Goal: Transaction & Acquisition: Purchase product/service

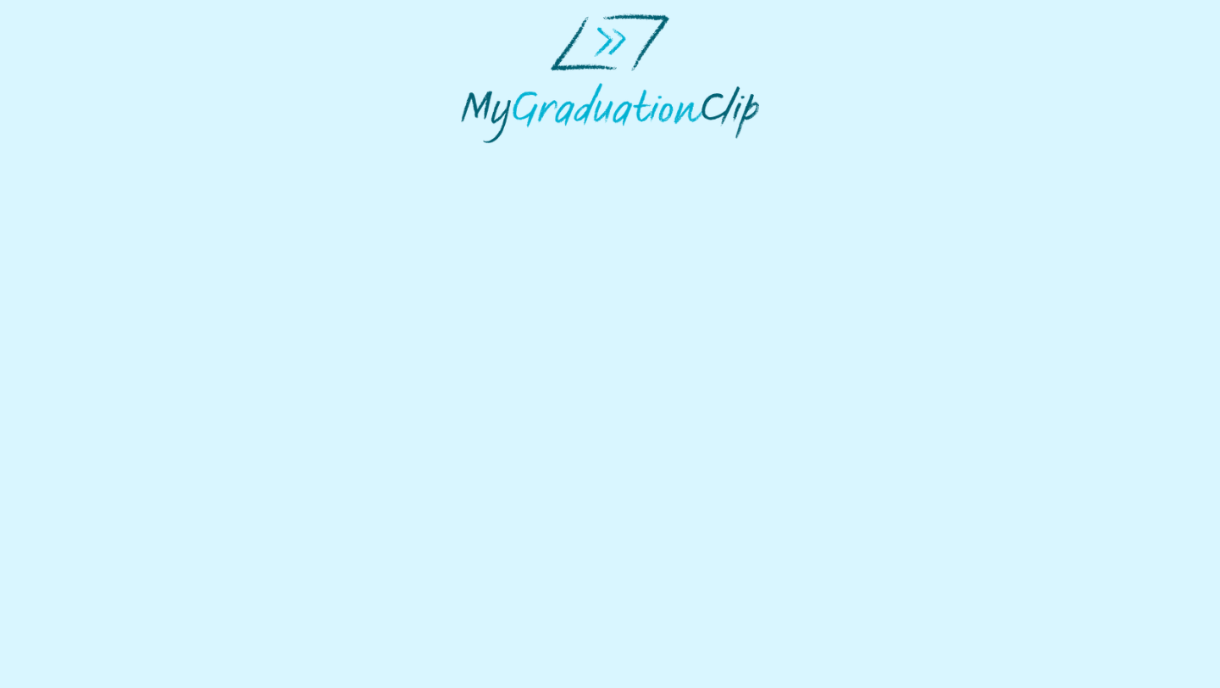
select select "**********"
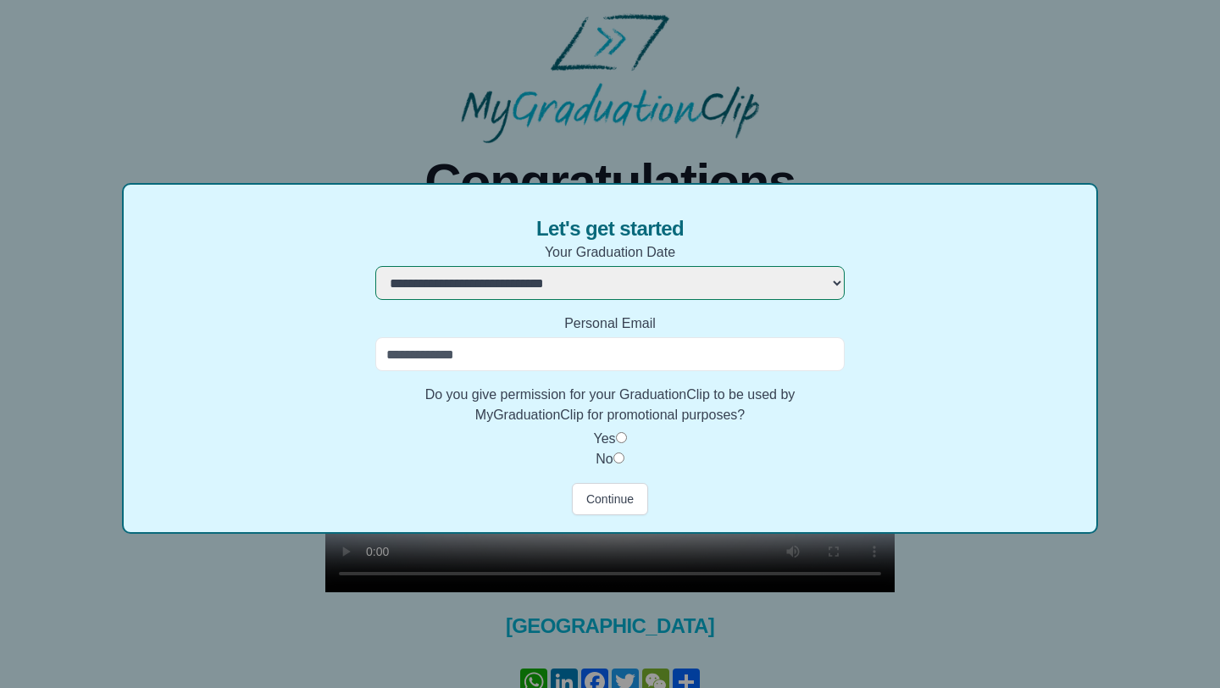
click at [536, 367] on input "Personal Email" at bounding box center [610, 354] width 470 height 34
click at [530, 321] on label "Personal Email" at bounding box center [610, 324] width 470 height 20
click at [530, 337] on input "Personal Email" at bounding box center [610, 354] width 470 height 34
click at [531, 362] on input "Personal Email" at bounding box center [610, 354] width 470 height 34
type input "**********"
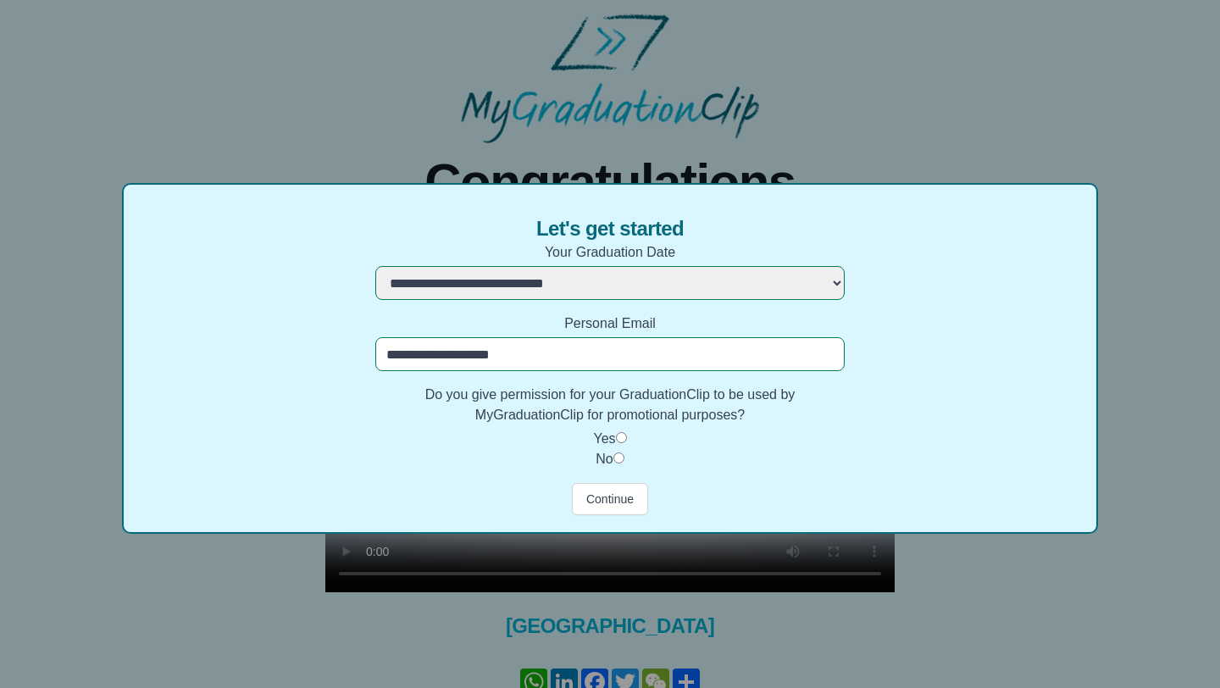
click at [615, 434] on label "Yes" at bounding box center [604, 438] width 22 height 14
click at [619, 503] on button "Continue" at bounding box center [610, 499] width 76 height 32
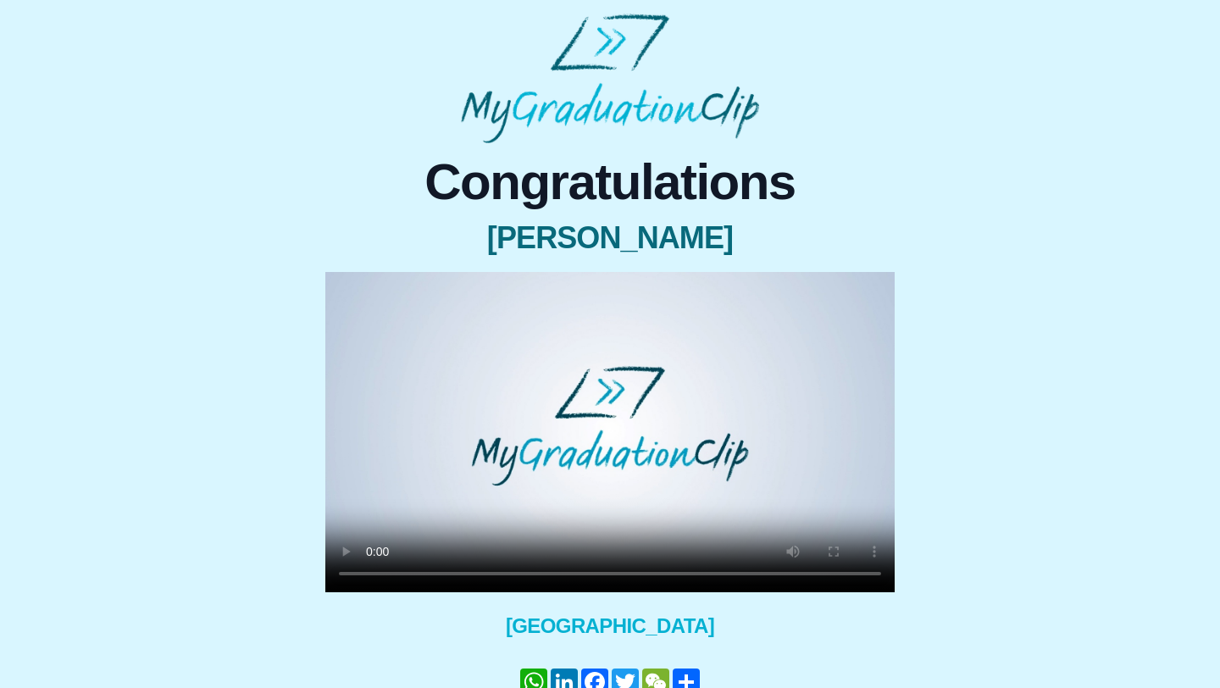
click at [619, 503] on video at bounding box center [610, 432] width 570 height 320
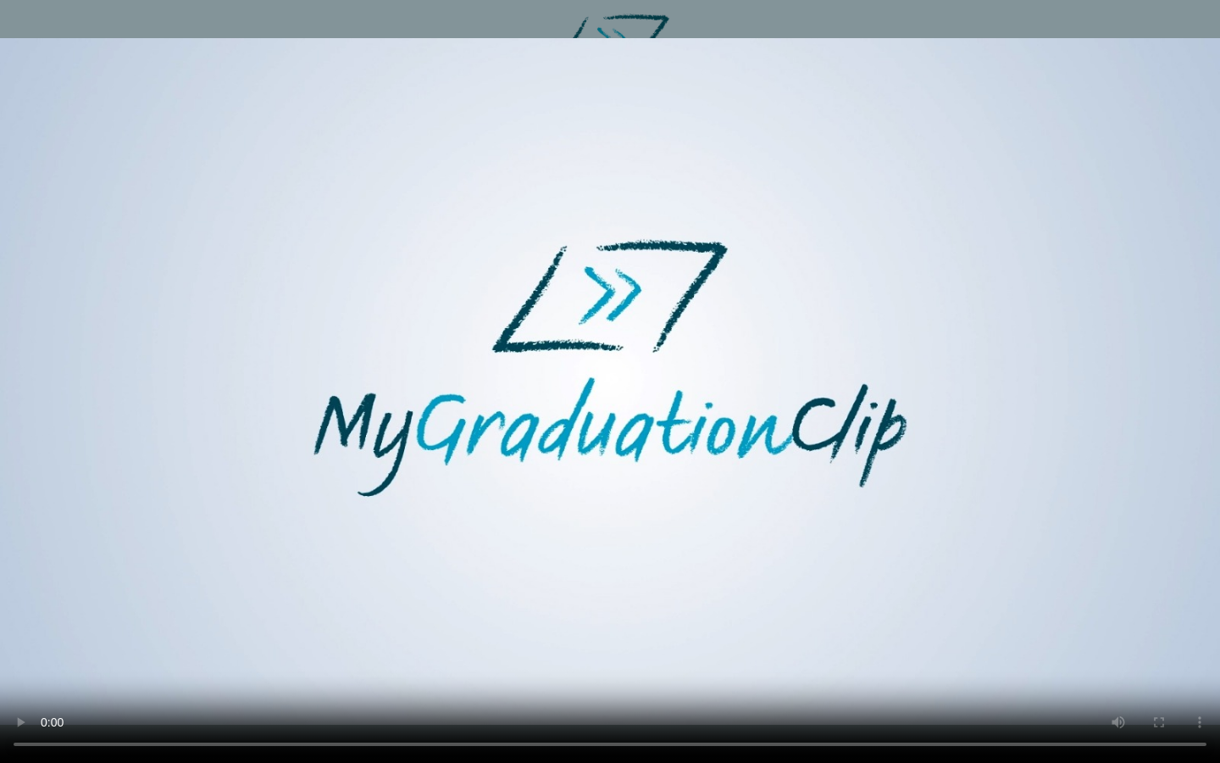
click at [888, 634] on video at bounding box center [610, 381] width 1220 height 763
click at [257, 400] on video at bounding box center [610, 381] width 1220 height 763
